Goal: Task Accomplishment & Management: Complete application form

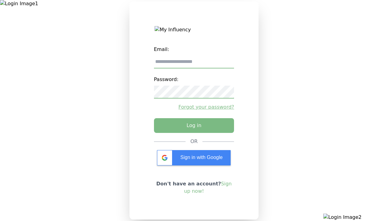
click at [194, 64] on input "email" at bounding box center [194, 62] width 80 height 13
type input "**********"
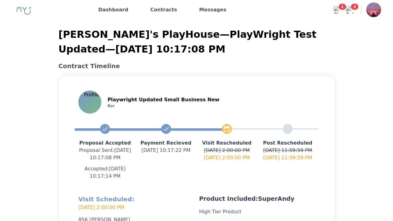
scroll to position [146, 0]
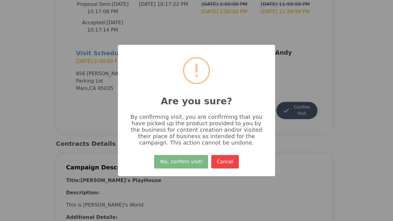
click at [182, 164] on button "Yes, confirm visit!" at bounding box center [181, 161] width 54 height 13
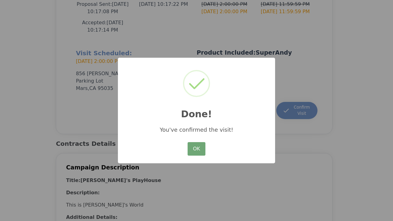
click at [196, 149] on button "OK" at bounding box center [196, 148] width 18 height 13
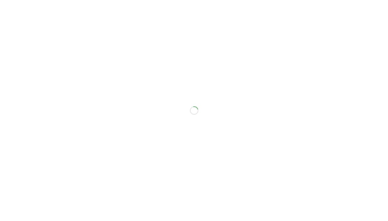
scroll to position [139, 0]
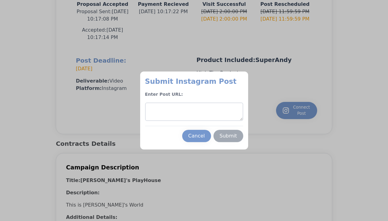
click at [194, 112] on textarea at bounding box center [194, 111] width 98 height 18
type textarea "**********"
click at [228, 136] on div "Submit" at bounding box center [228, 135] width 17 height 7
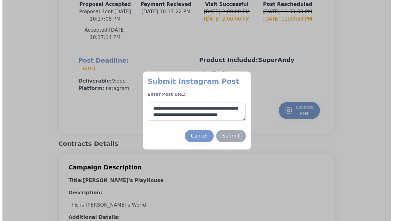
scroll to position [9, 0]
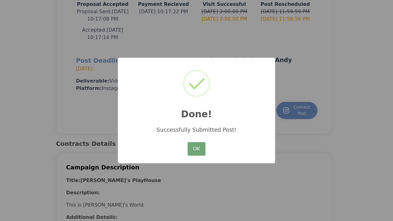
click at [196, 149] on button "OK" at bounding box center [196, 148] width 18 height 13
